Goal: Information Seeking & Learning: Learn about a topic

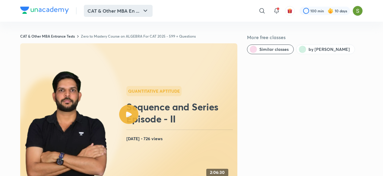
click at [113, 7] on button "CAT & Other MBA En ..." at bounding box center [118, 11] width 69 height 12
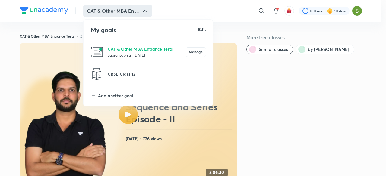
click at [121, 53] on p "Subscription till 8 Feb 2026" at bounding box center [147, 55] width 78 height 6
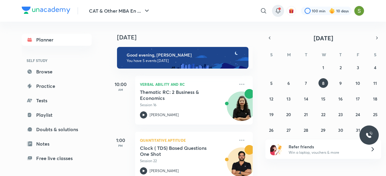
click at [278, 10] on icon at bounding box center [277, 10] width 7 height 7
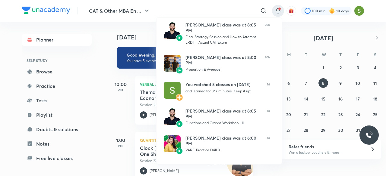
scroll to position [137, 0]
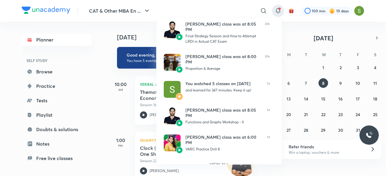
click at [286, 171] on div at bounding box center [193, 88] width 386 height 176
